Goal: Navigation & Orientation: Find specific page/section

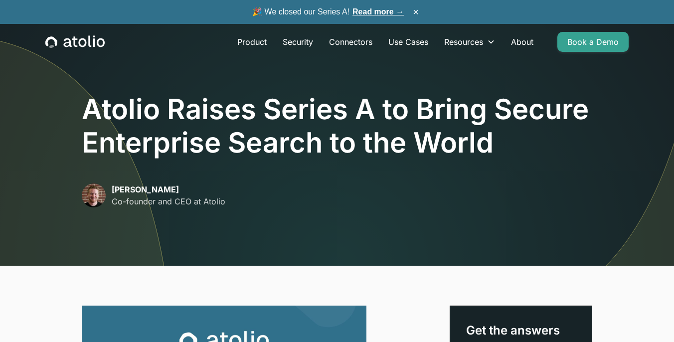
click at [75, 40] on icon "home" at bounding box center [74, 41] width 5 height 10
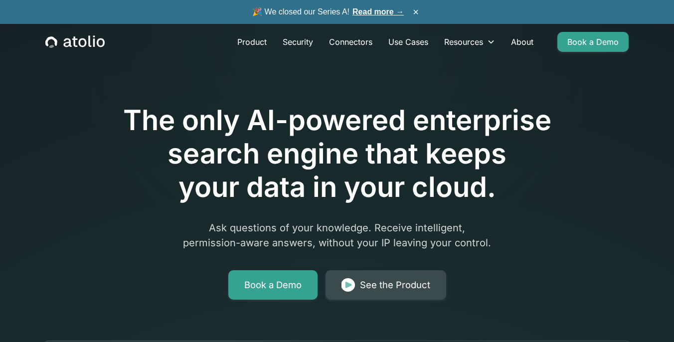
click at [385, 289] on div "See the Product" at bounding box center [395, 285] width 70 height 14
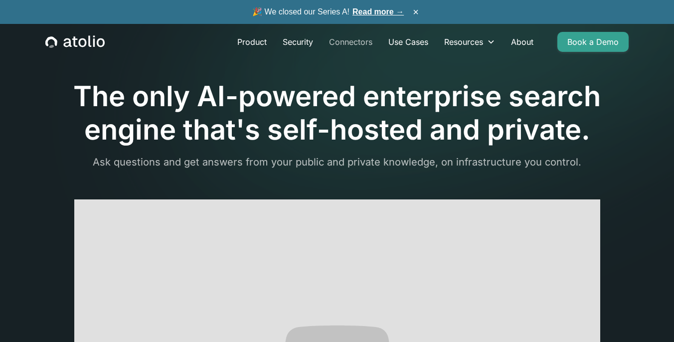
click at [362, 43] on link "Connectors" at bounding box center [350, 42] width 59 height 20
